Goal: Task Accomplishment & Management: Use online tool/utility

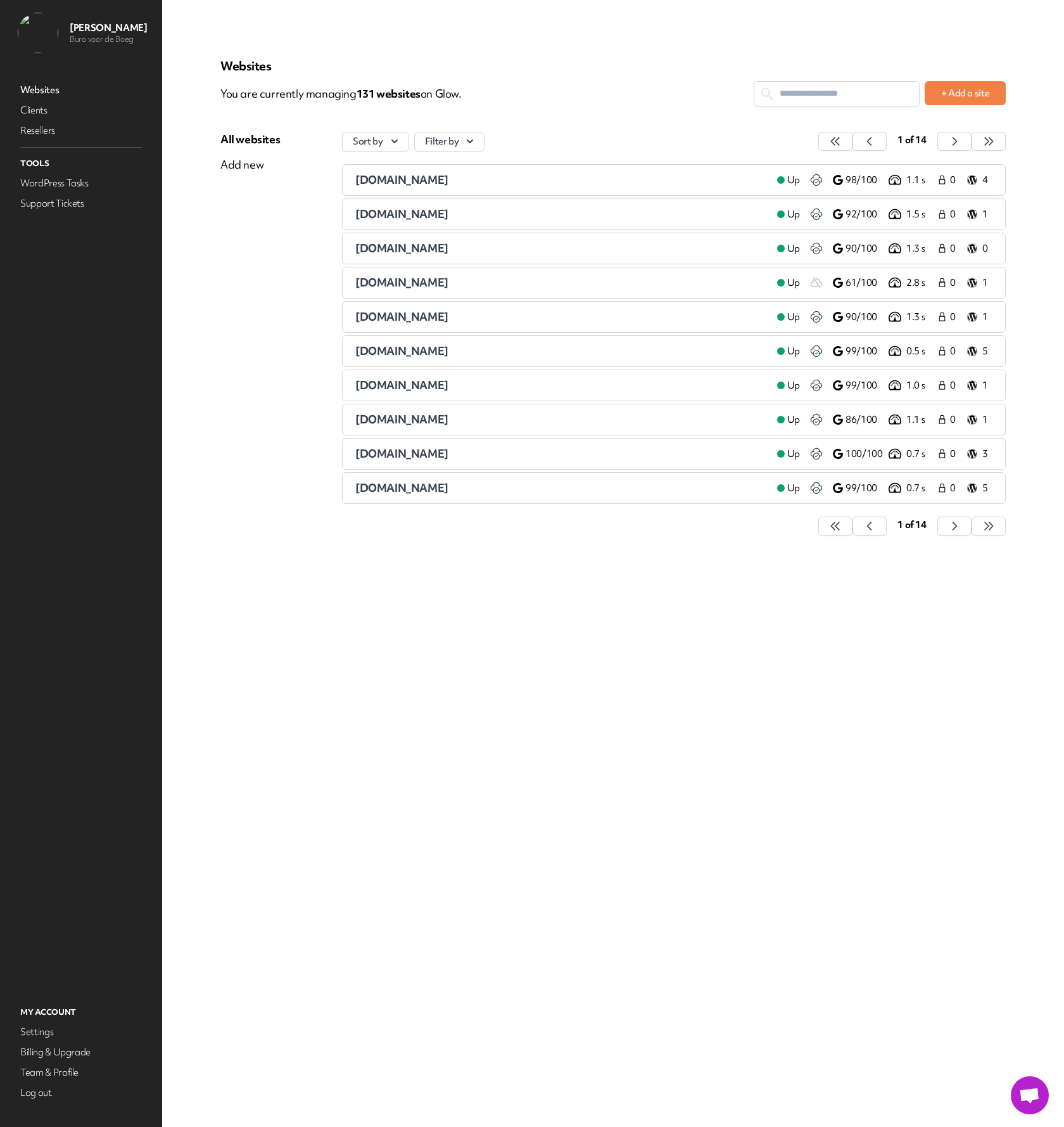
click at [828, 100] on input "text" at bounding box center [837, 94] width 165 height 24
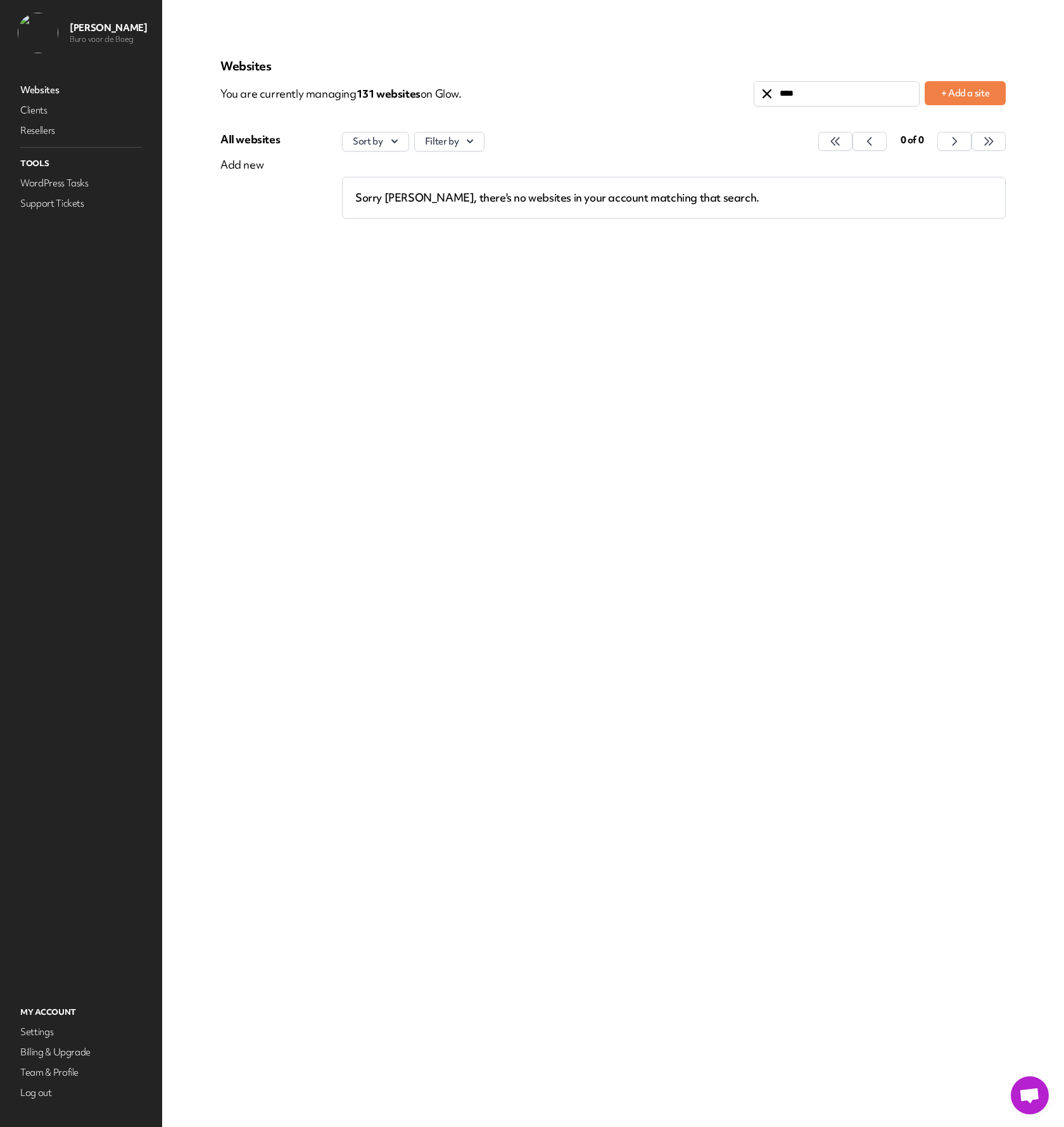
click at [786, 97] on input "****" at bounding box center [837, 94] width 165 height 24
type input "*****"
click at [420, 181] on span "[DOMAIN_NAME]" at bounding box center [402, 180] width 93 height 15
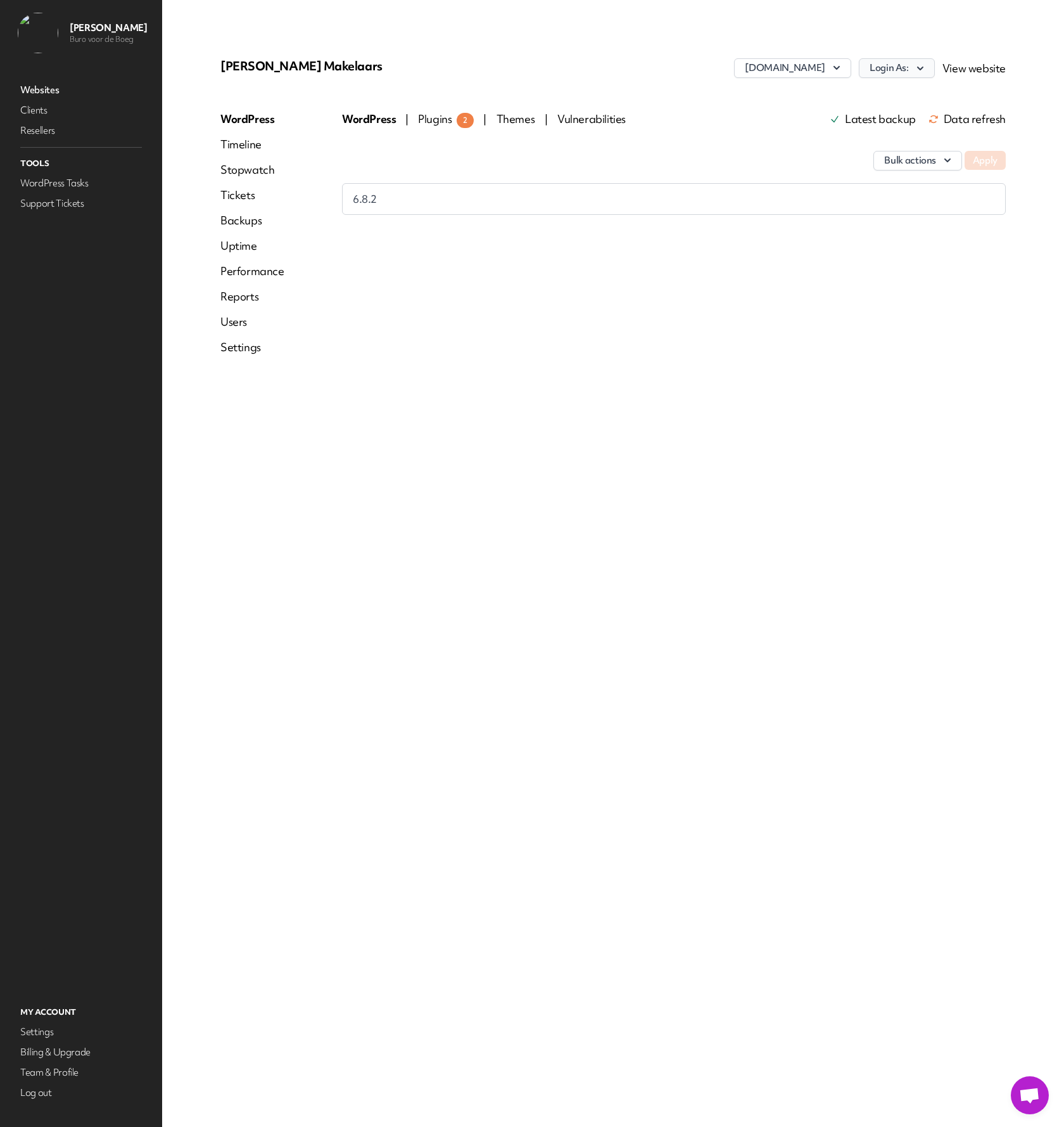
click at [908, 66] on button "Login As:" at bounding box center [897, 68] width 76 height 20
click at [818, 118] on link "jstreuper" at bounding box center [864, 119] width 141 height 24
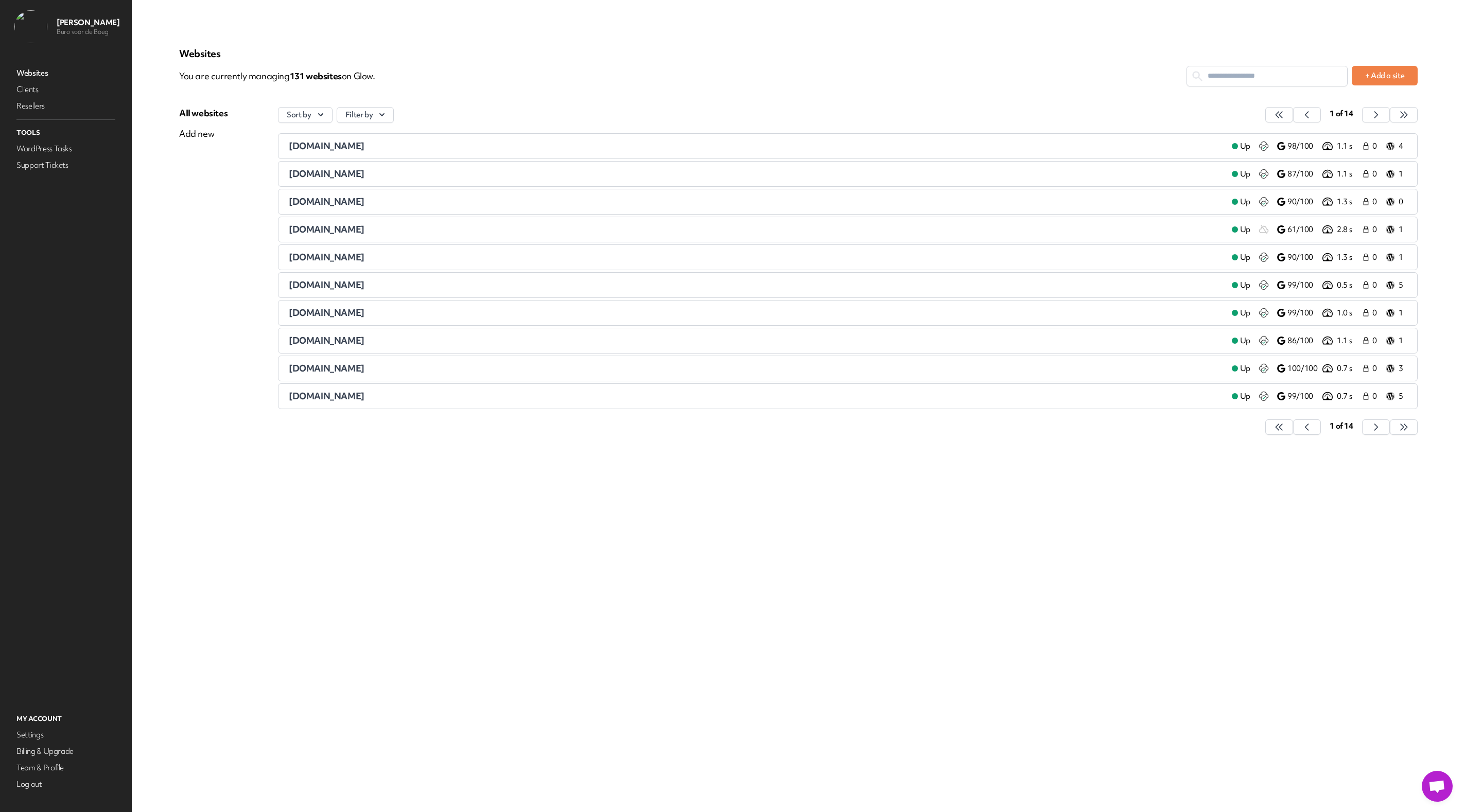
click at [1300, 70] on input "text" at bounding box center [1267, 76] width 160 height 19
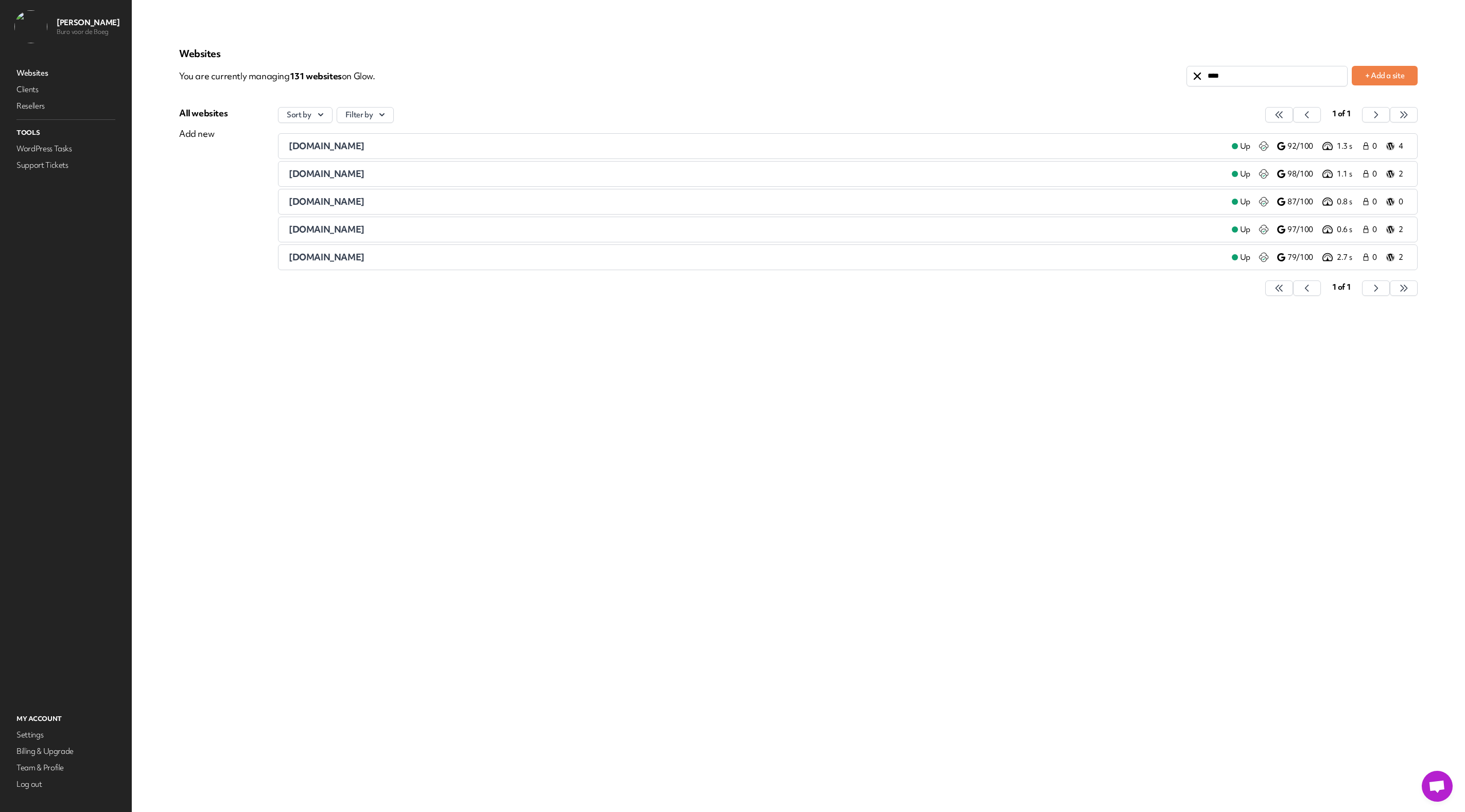
type input "****"
click at [318, 261] on span "vormvastgoed.nl" at bounding box center [327, 257] width 75 height 12
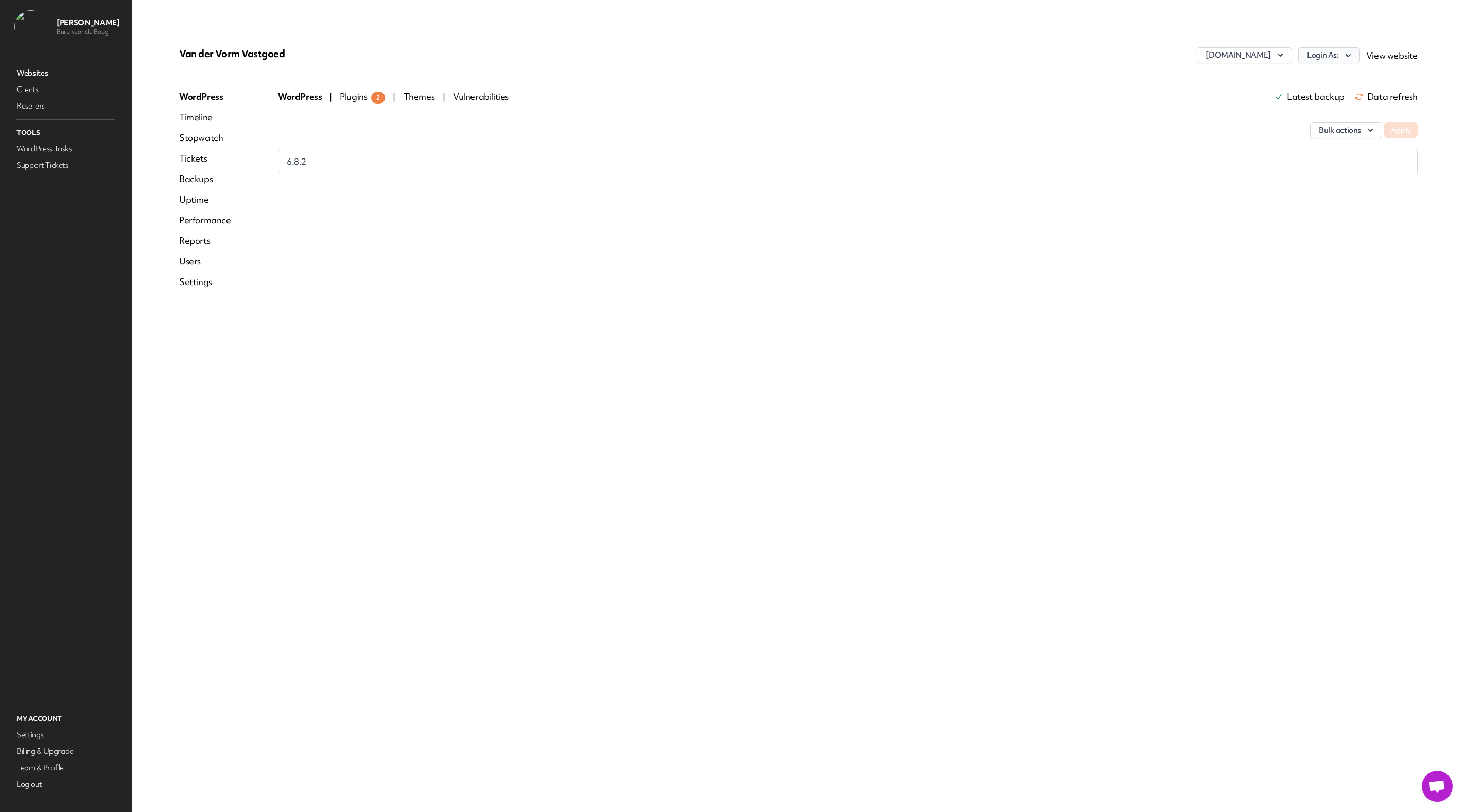
click at [1327, 56] on button "Login As:" at bounding box center [1329, 55] width 62 height 16
click at [1277, 80] on link "bvdb" at bounding box center [1302, 78] width 114 height 19
click at [39, 73] on link "Websites" at bounding box center [66, 73] width 103 height 14
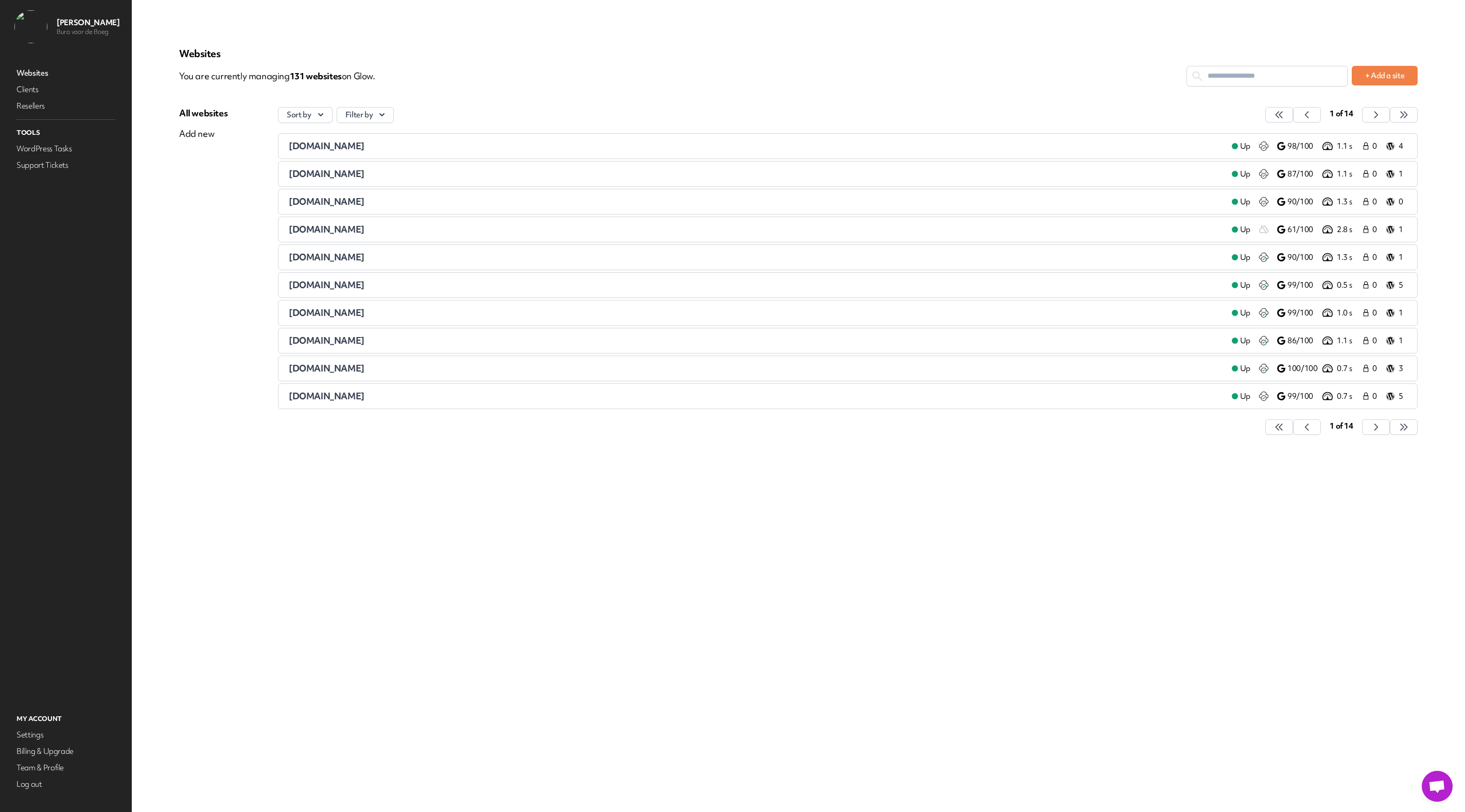
click at [1280, 83] on input "text" at bounding box center [1267, 76] width 160 height 19
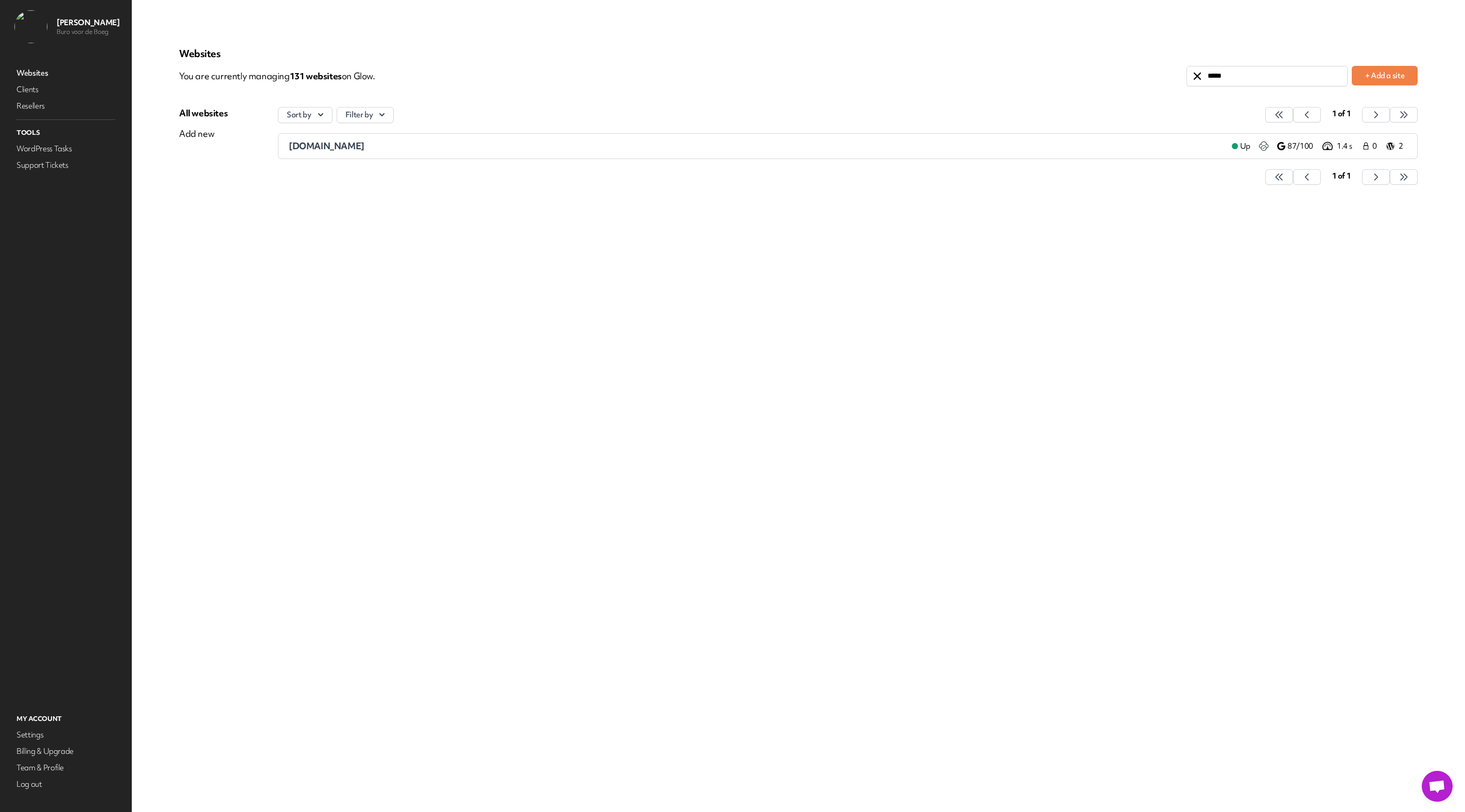
type input "*****"
click at [319, 145] on span "fithappyhallum.nl" at bounding box center [327, 146] width 75 height 12
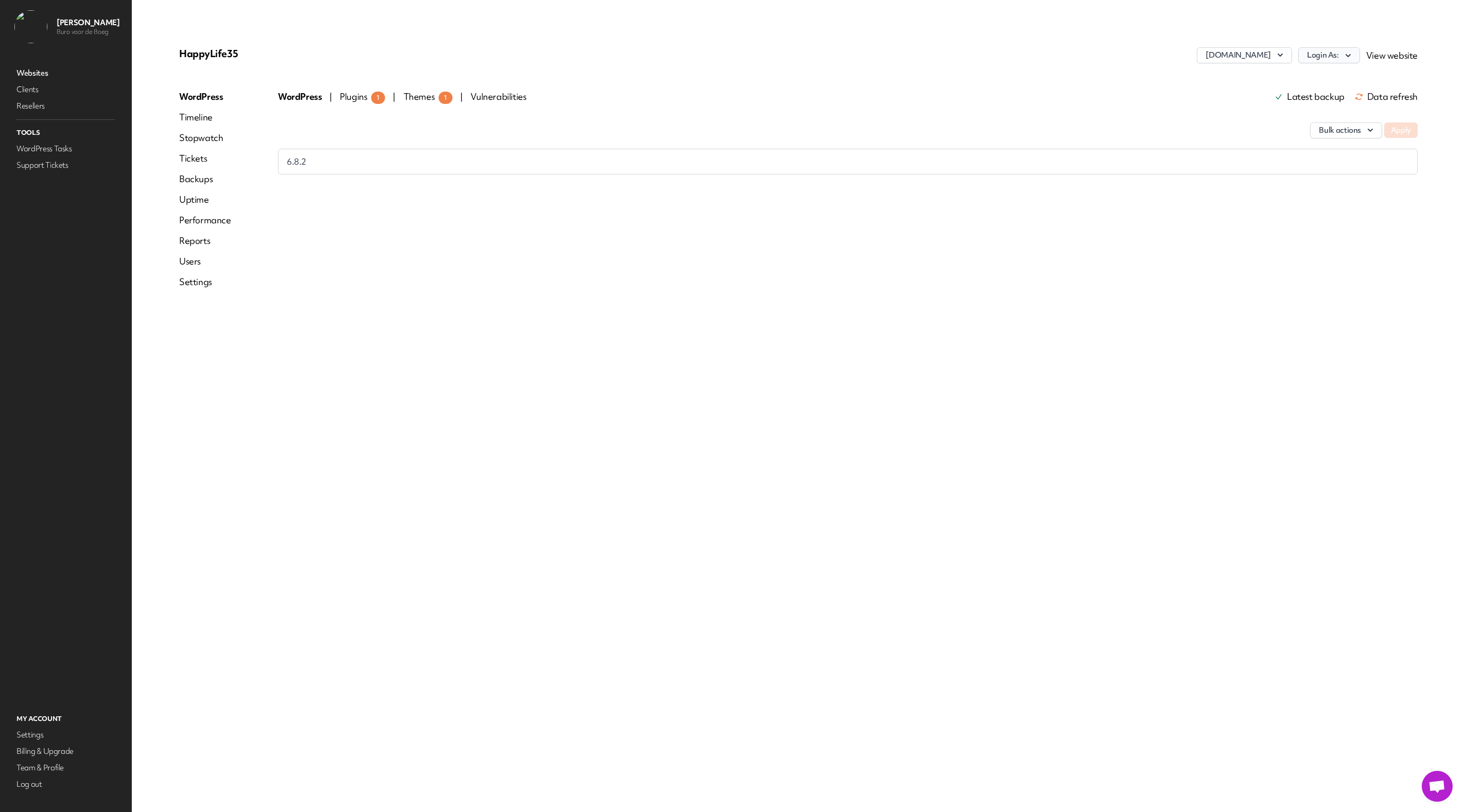
click at [1331, 56] on button "Login As:" at bounding box center [1329, 55] width 62 height 16
click at [1294, 80] on link "Buro voor de Boeg" at bounding box center [1302, 78] width 114 height 19
click at [1233, 50] on button "www.fithappyhallum.nl" at bounding box center [1244, 55] width 95 height 16
click at [991, 50] on div "www.fithappyhallum.nl www.fithappyhallum.nl www.fitzgymleeuwarden.nl Add anothe…" at bounding box center [1004, 59] width 826 height 23
click at [15, 73] on link "Websites" at bounding box center [66, 73] width 103 height 14
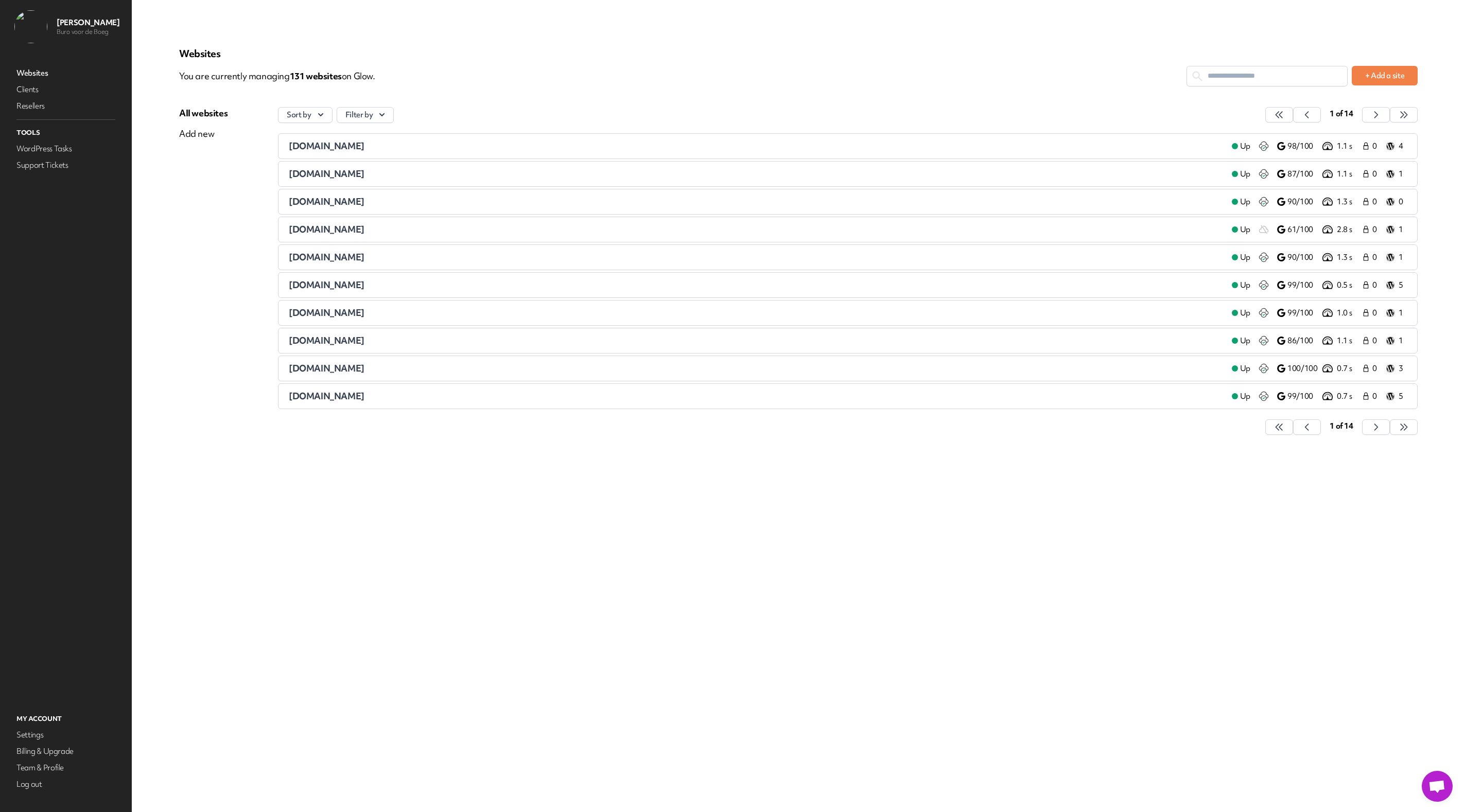
click at [1247, 75] on input "text" at bounding box center [1267, 76] width 160 height 19
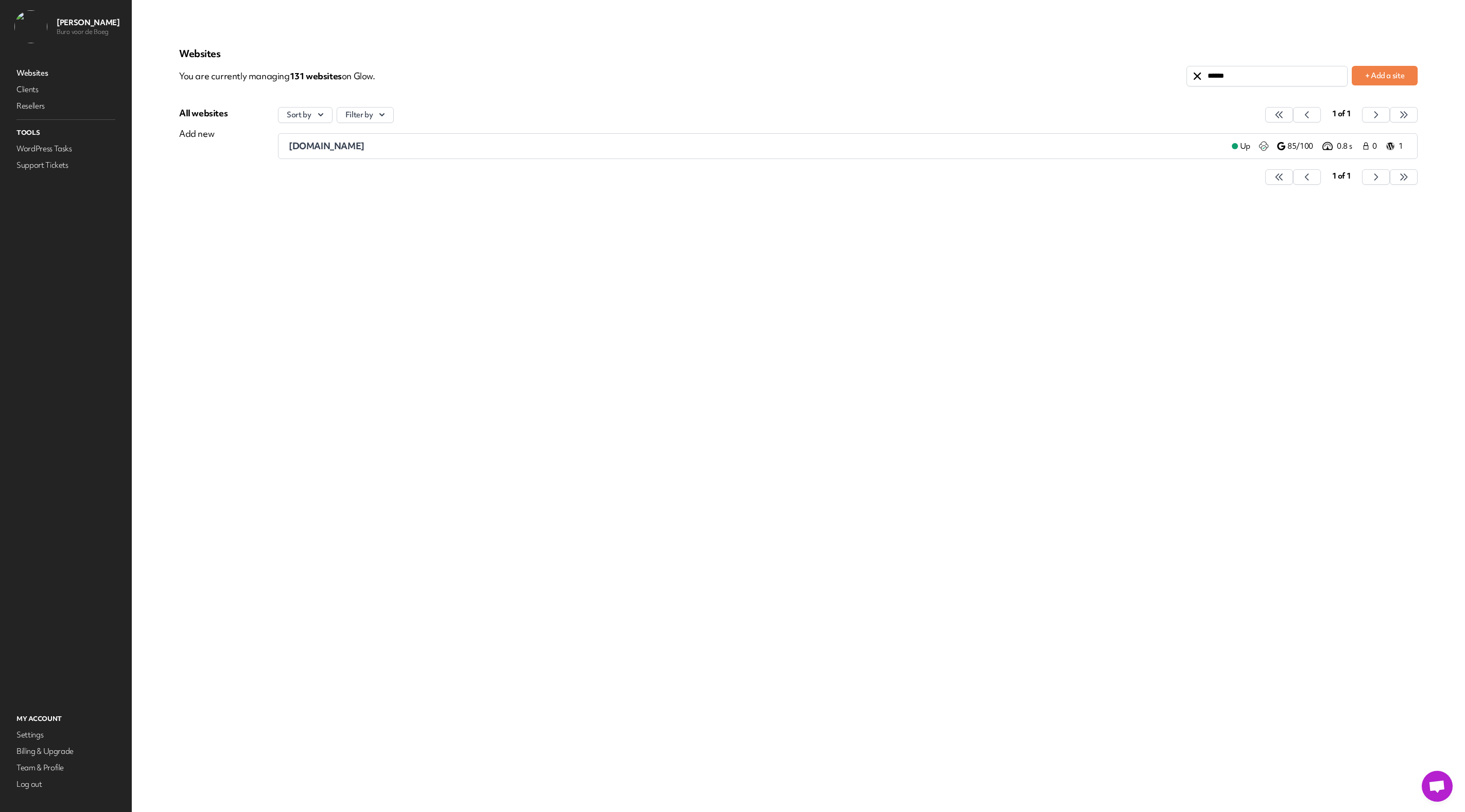
type input "******"
drag, startPoint x: 331, startPoint y: 145, endPoint x: 341, endPoint y: 151, distance: 11.7
click at [331, 145] on span "piazzasports.nl" at bounding box center [327, 146] width 75 height 12
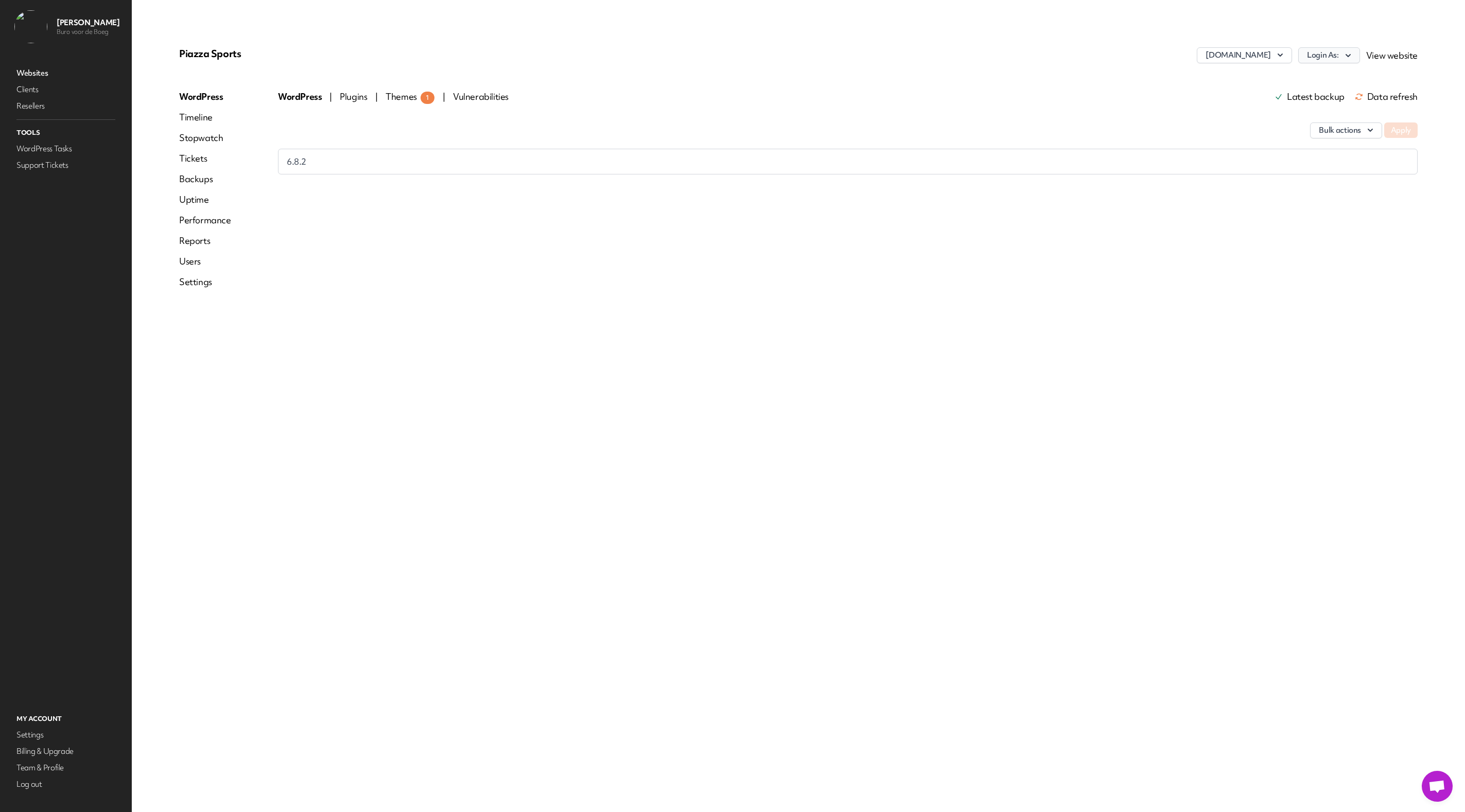
click at [1331, 59] on button "Login As:" at bounding box center [1329, 55] width 62 height 16
click at [1276, 94] on link "jstreuper" at bounding box center [1302, 97] width 114 height 19
